Goal: Information Seeking & Learning: Learn about a topic

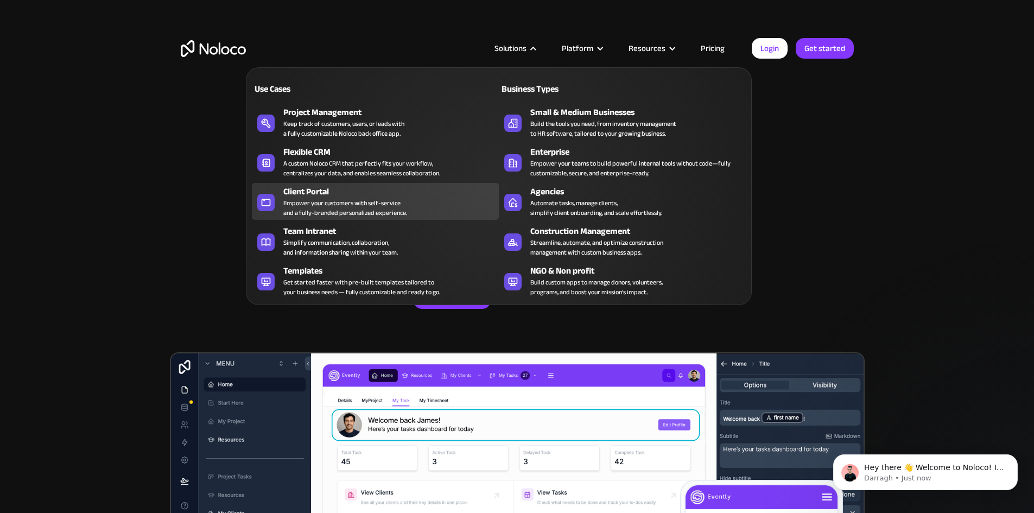
click at [323, 213] on div "Empower your customers with self-service and a fully-branded personalized exper…" at bounding box center [345, 208] width 124 height 20
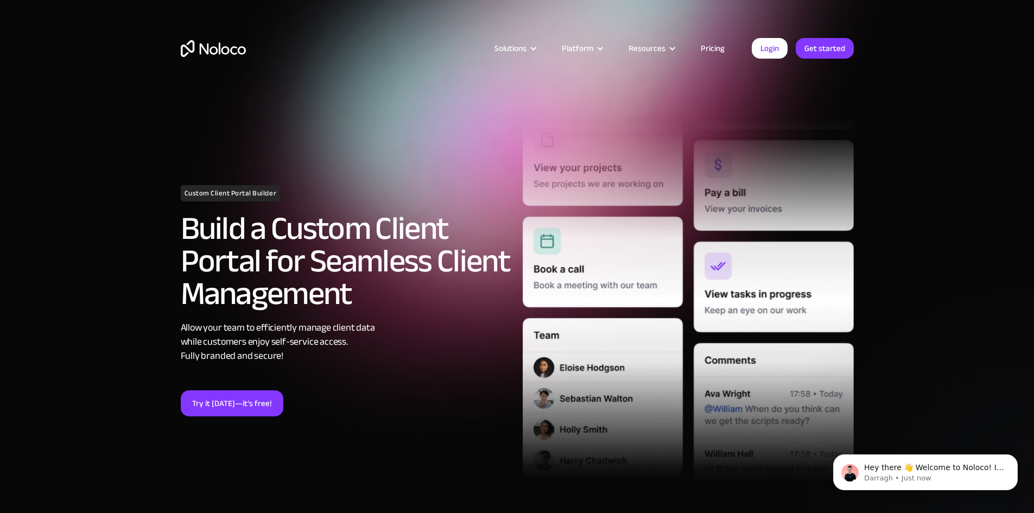
click at [712, 49] on link "Pricing" at bounding box center [712, 48] width 51 height 14
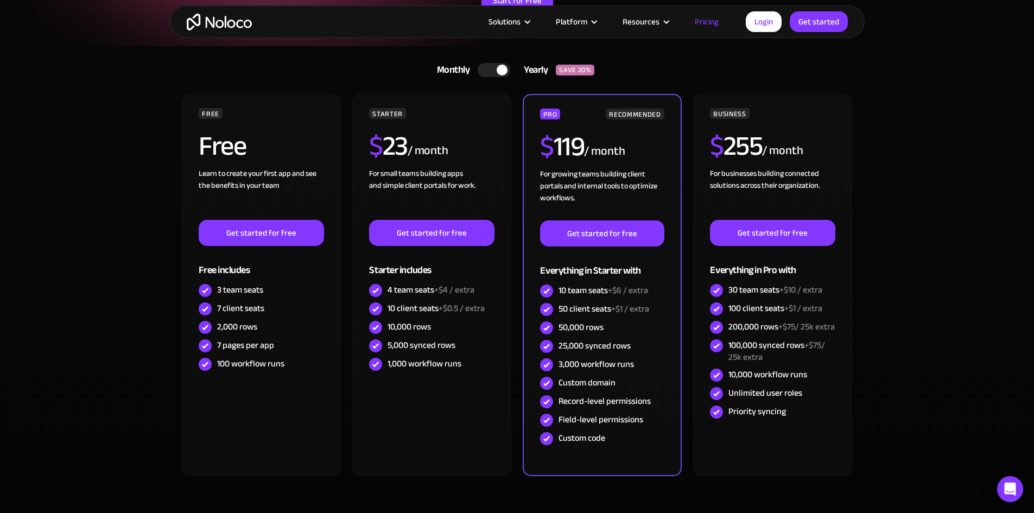
scroll to position [213, 0]
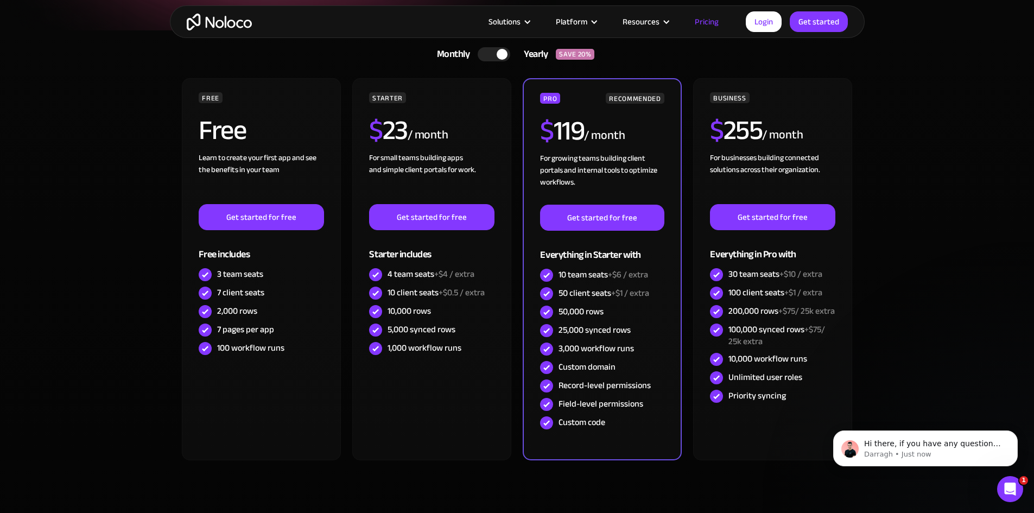
click at [487, 56] on div at bounding box center [494, 54] width 33 height 14
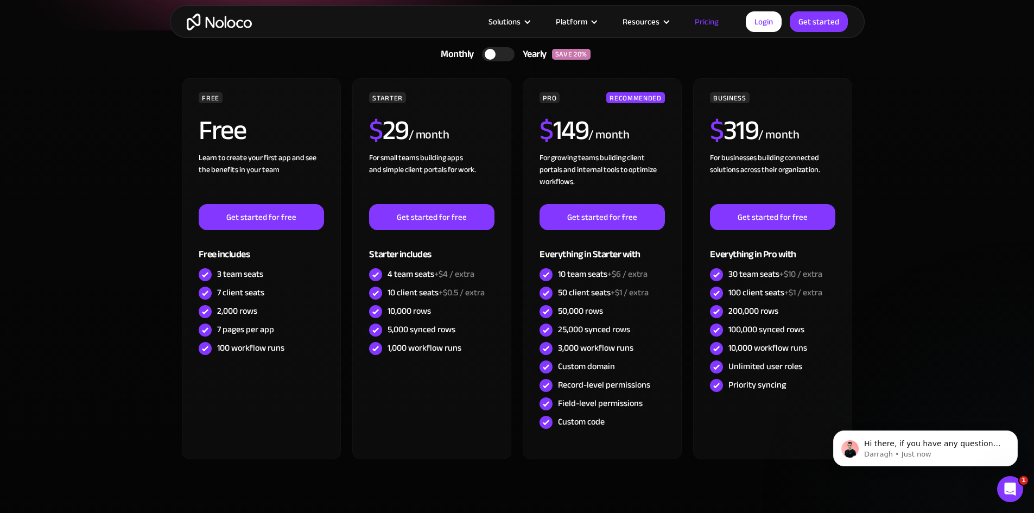
scroll to position [0, 0]
